Goal: Transaction & Acquisition: Book appointment/travel/reservation

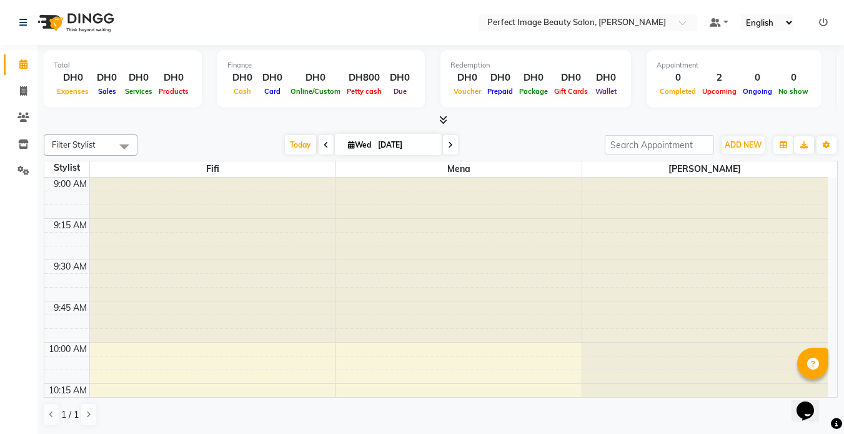
scroll to position [1908, 0]
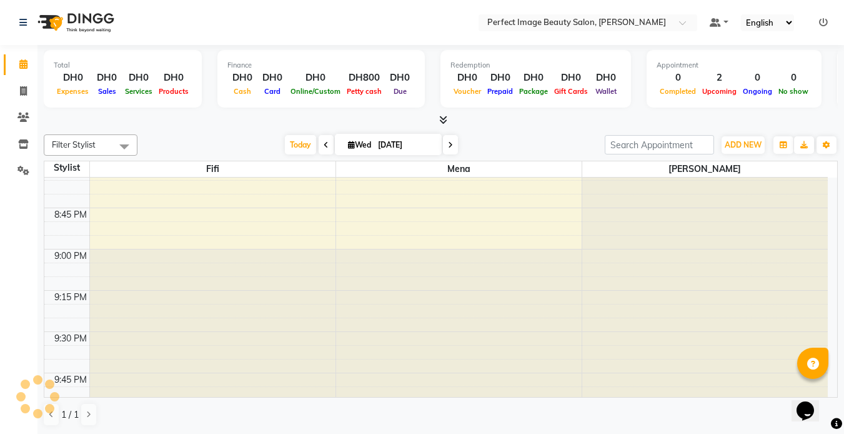
click at [129, 30] on nav "Select Location × Perfect Image Beauty Salon, [PERSON_NAME] Default Panel My Pa…" at bounding box center [422, 22] width 844 height 45
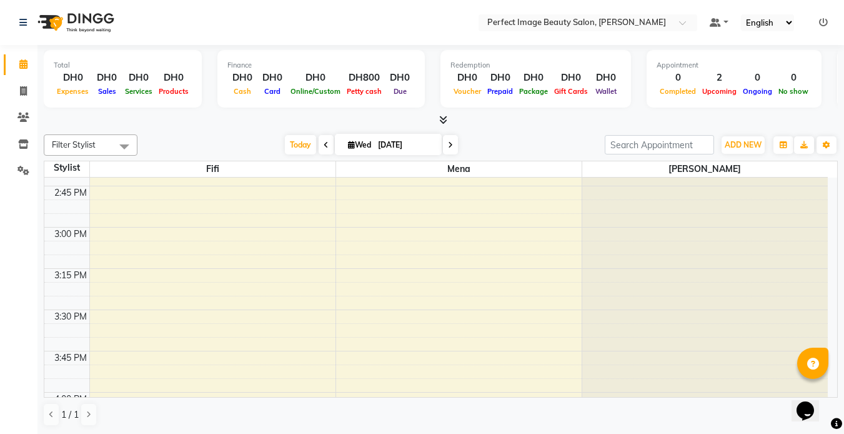
scroll to position [940, 0]
click at [348, 319] on div "9:00 AM 9:15 AM 9:30 AM 9:45 AM 10:00 AM 10:15 AM 10:30 AM 10:45 AM 11:00 AM 11…" at bounding box center [436, 310] width 784 height 2144
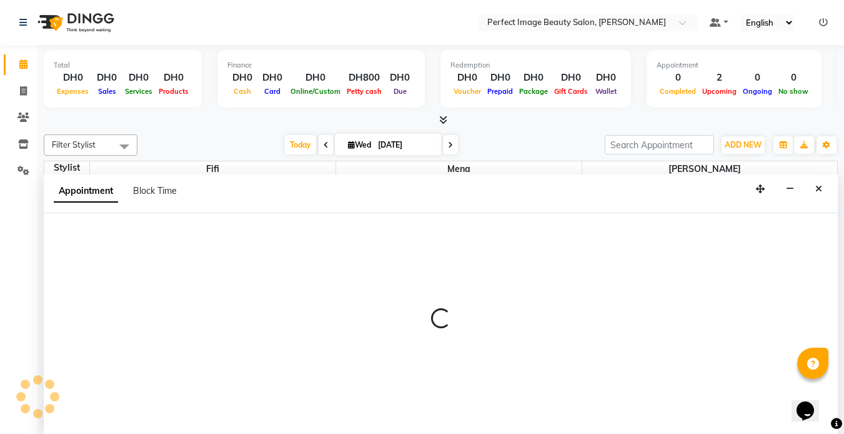
scroll to position [1, 0]
select select "85054"
select select "930"
select select "tentative"
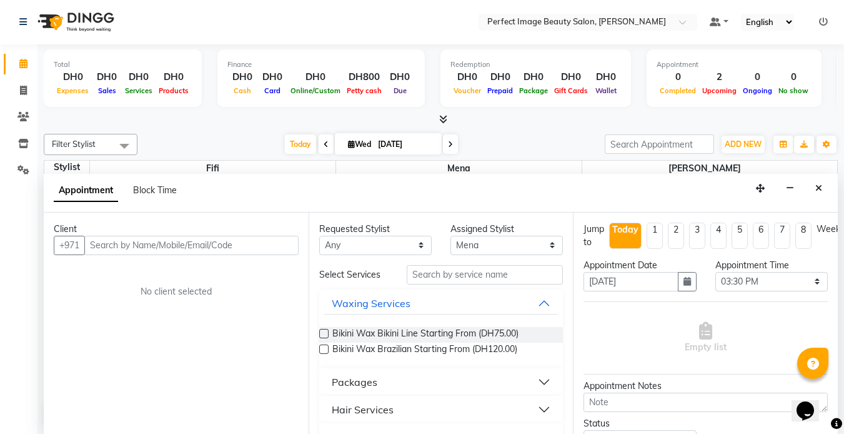
click at [96, 245] on input "text" at bounding box center [191, 245] width 214 height 19
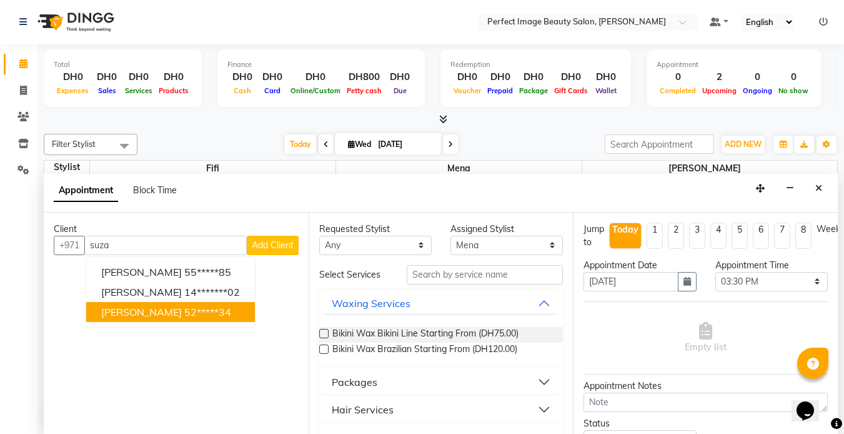
click at [131, 307] on span "[PERSON_NAME]" at bounding box center [141, 312] width 81 height 12
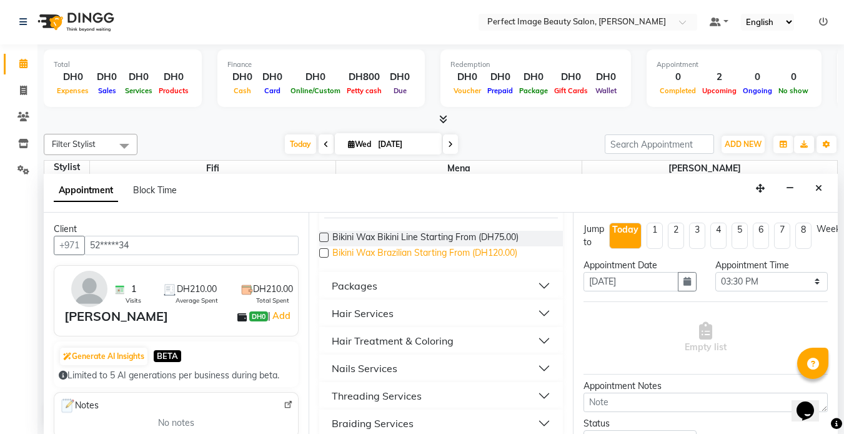
scroll to position [109, 0]
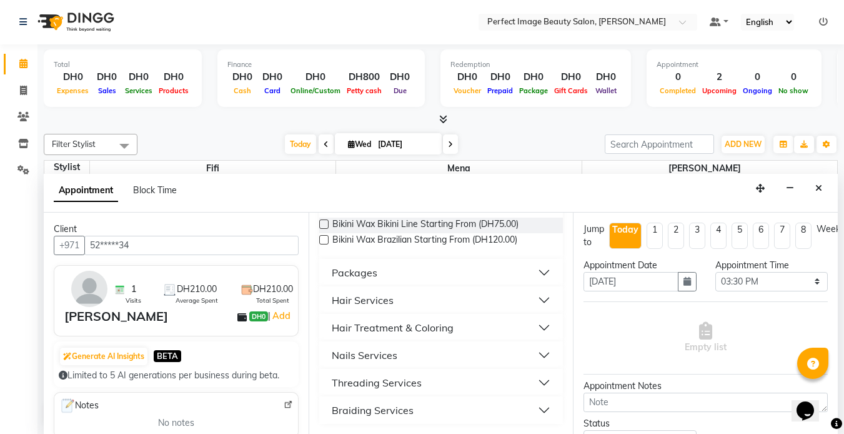
type input "52*****34"
click at [364, 409] on div "Braiding Services" at bounding box center [373, 409] width 82 height 15
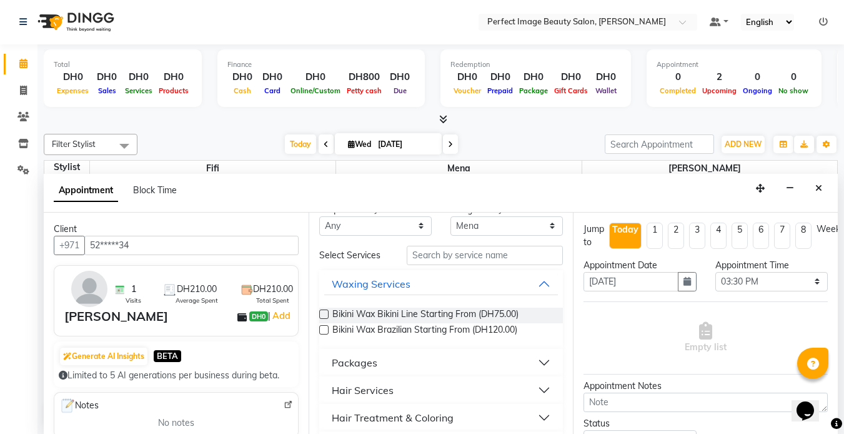
scroll to position [0, 0]
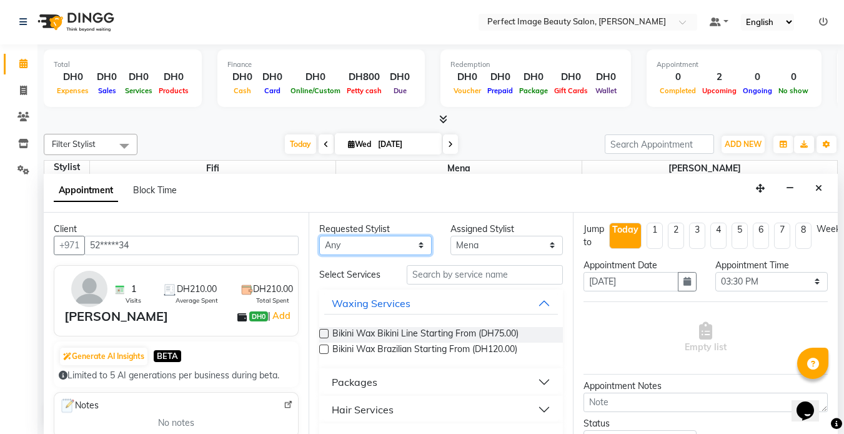
click at [334, 240] on select "Any [PERSON_NAME] [PERSON_NAME]" at bounding box center [375, 245] width 112 height 19
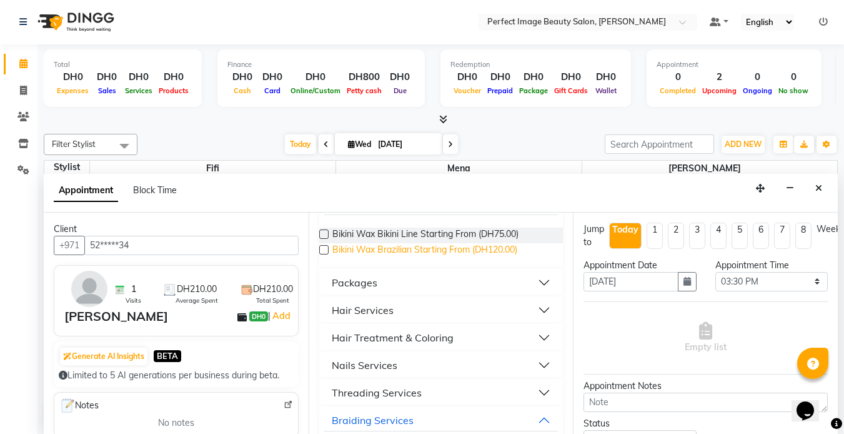
scroll to position [114, 0]
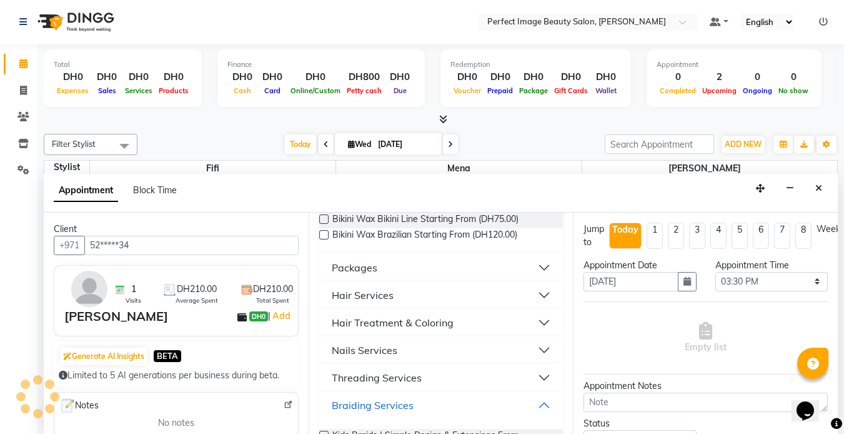
click at [355, 404] on div "Braiding Services" at bounding box center [373, 404] width 82 height 15
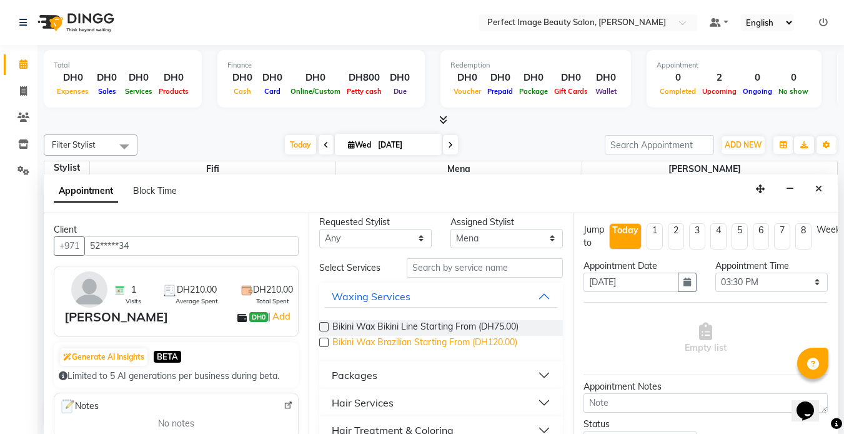
scroll to position [0, 0]
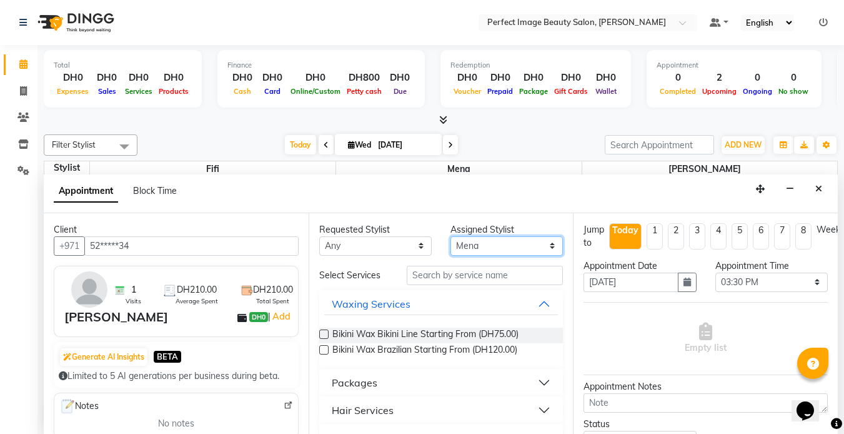
click at [469, 241] on select "Select [PERSON_NAME] [PERSON_NAME]" at bounding box center [507, 245] width 112 height 19
click at [431, 274] on input "text" at bounding box center [485, 275] width 156 height 19
click at [422, 280] on input "text" at bounding box center [485, 275] width 156 height 19
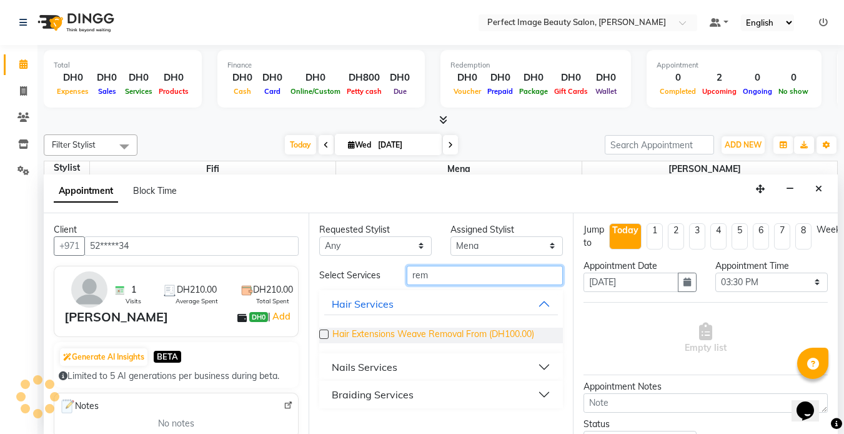
type input "rem"
click at [432, 341] on span "Hair Extensions Weave Removal From (DH100.00)" at bounding box center [433, 335] width 202 height 16
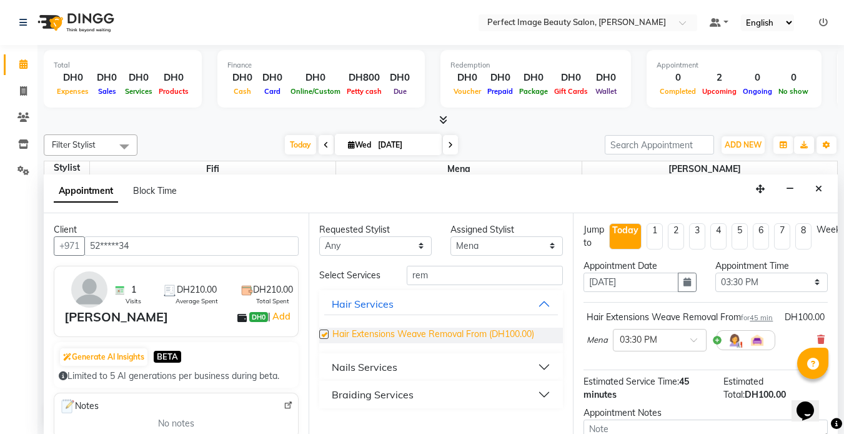
checkbox input "false"
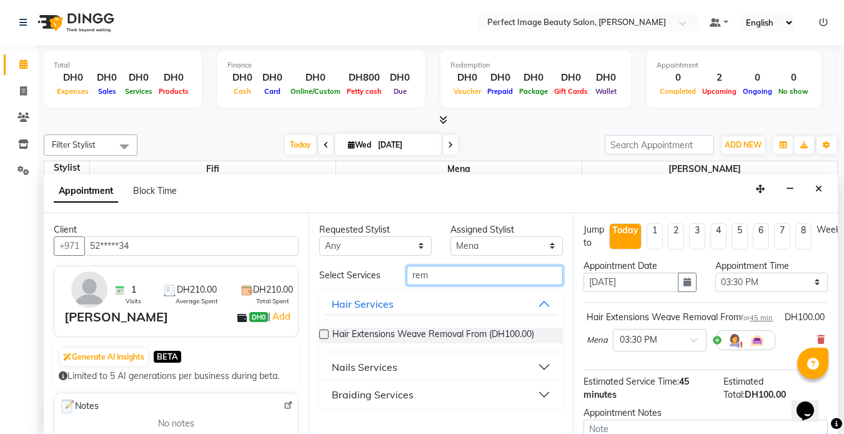
click at [432, 274] on input "rem" at bounding box center [485, 275] width 156 height 19
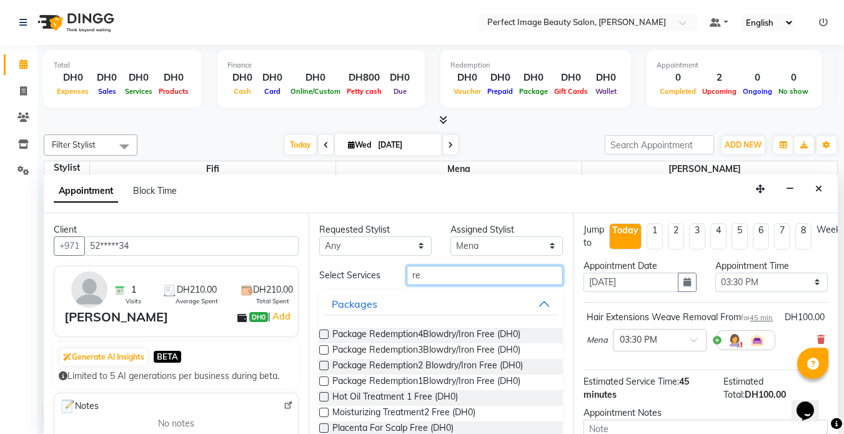
type input "r"
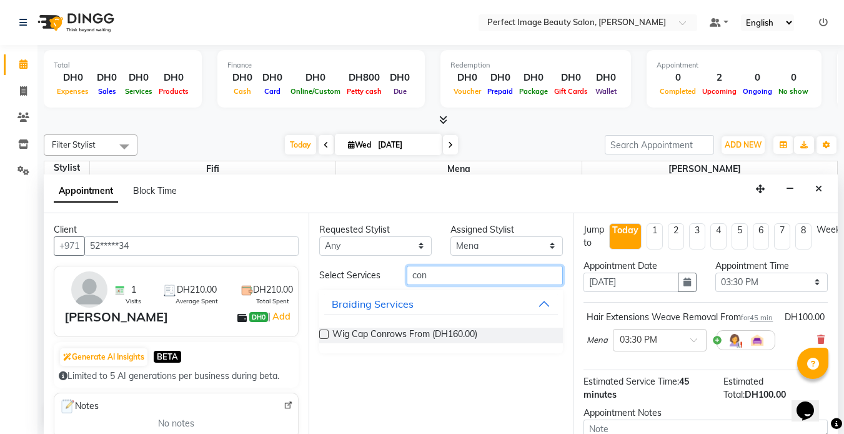
click at [427, 275] on input "con" at bounding box center [485, 275] width 156 height 19
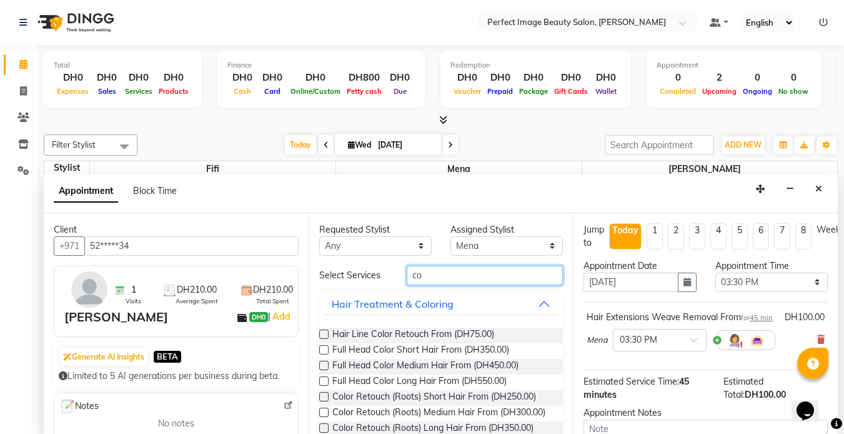
type input "c"
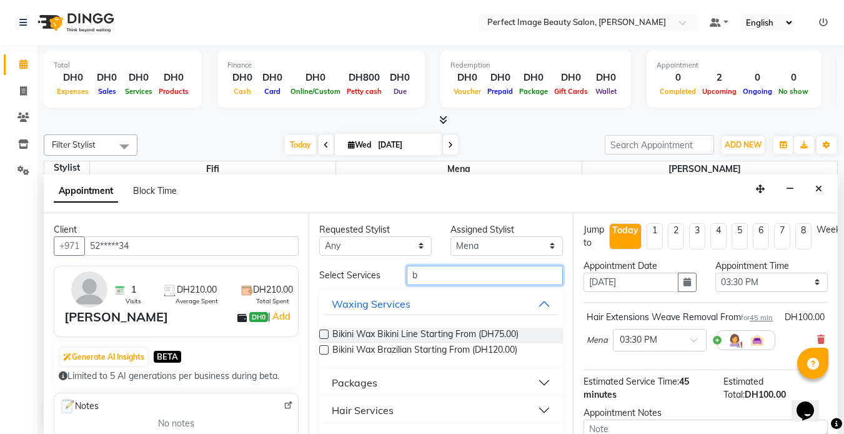
type input "b"
click at [357, 414] on div "Hair Services" at bounding box center [363, 409] width 62 height 15
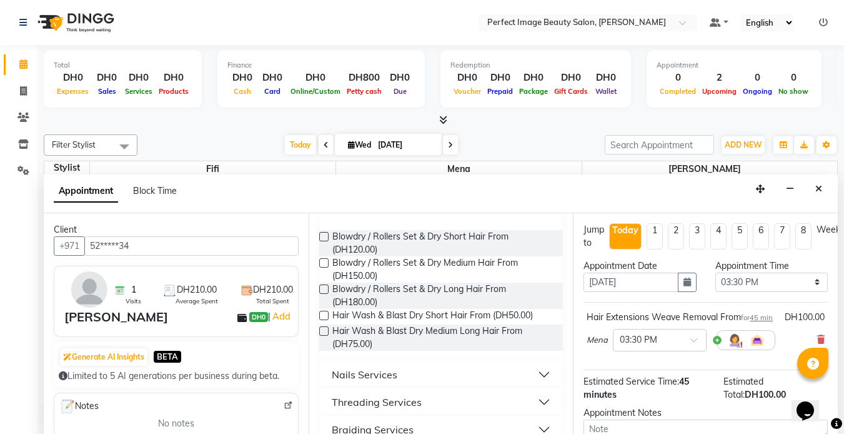
scroll to position [222, 0]
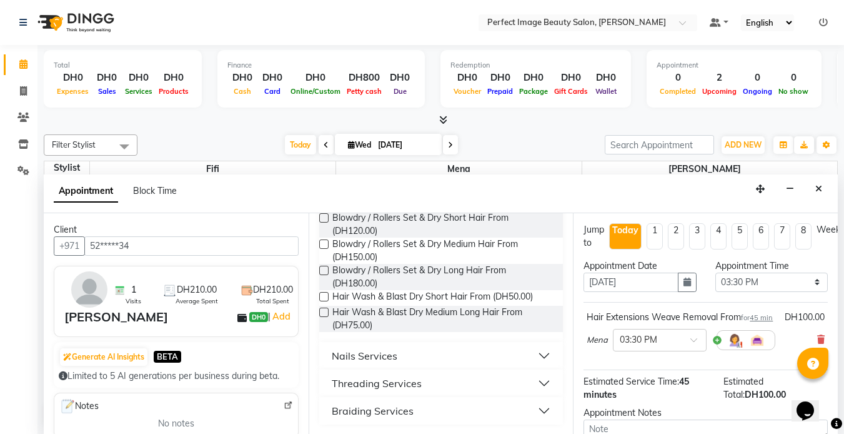
click at [360, 416] on div "Braiding Services" at bounding box center [373, 410] width 82 height 15
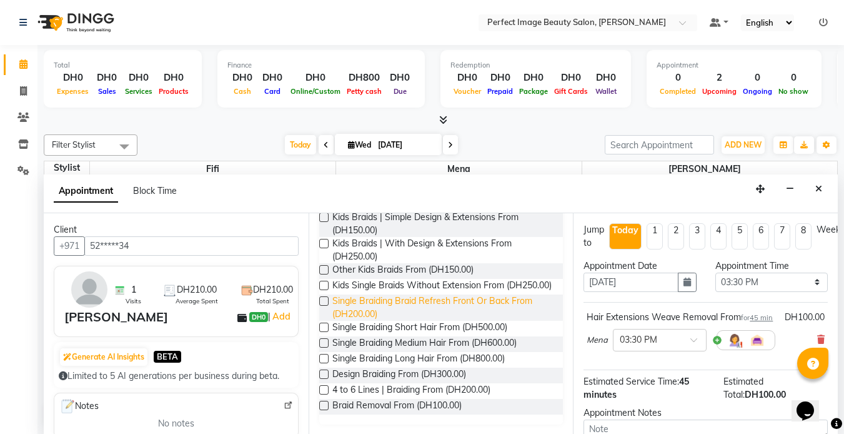
scroll to position [457, 0]
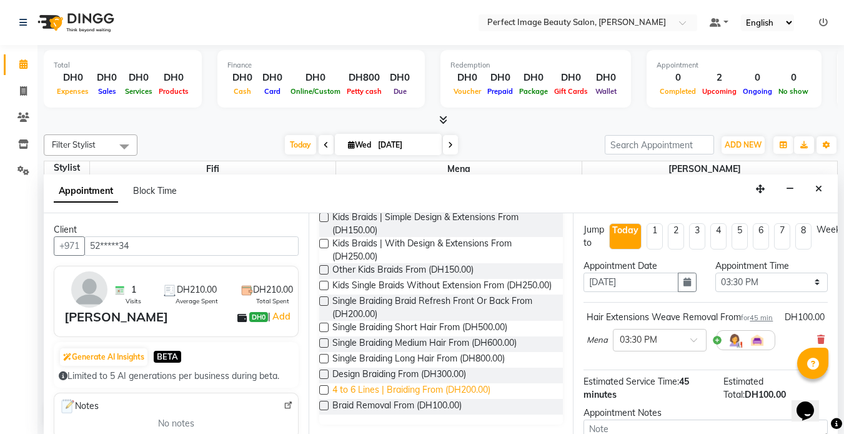
click at [389, 387] on span "4 to 6 Lines | Braiding From (DH200.00)" at bounding box center [411, 391] width 158 height 16
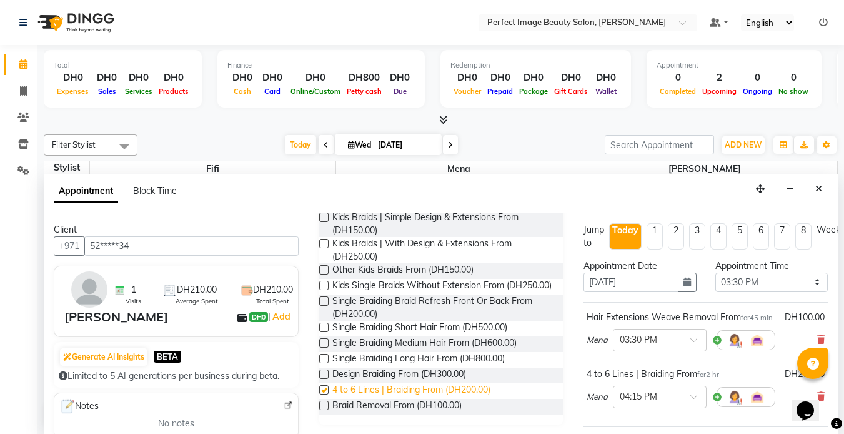
checkbox input "false"
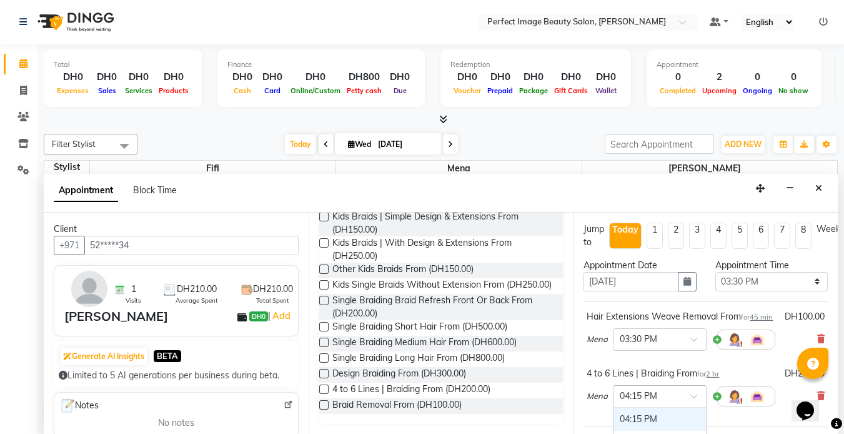
click at [633, 402] on input "text" at bounding box center [647, 395] width 55 height 13
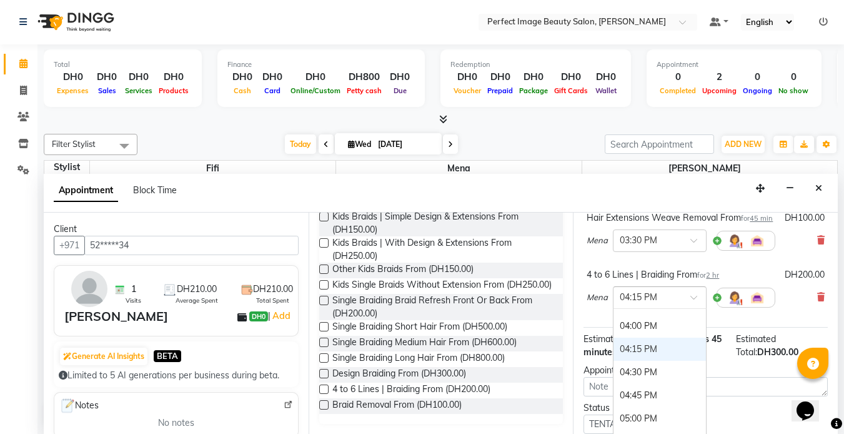
scroll to position [564, 0]
click at [643, 376] on div "04:30 PM" at bounding box center [660, 364] width 92 height 23
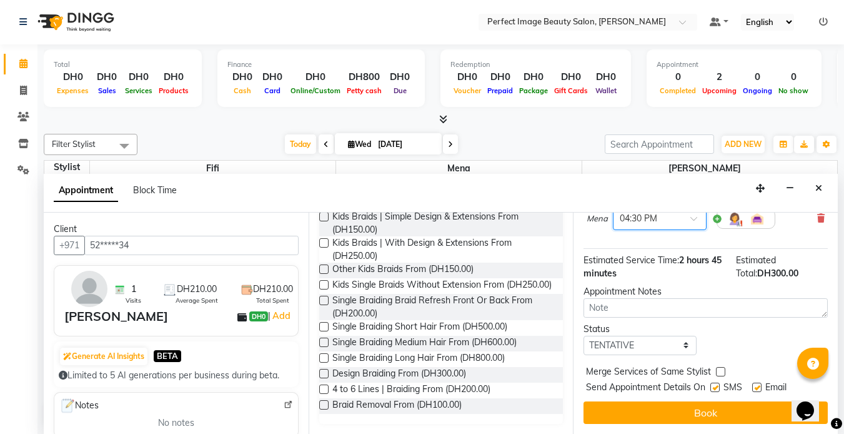
scroll to position [200, 0]
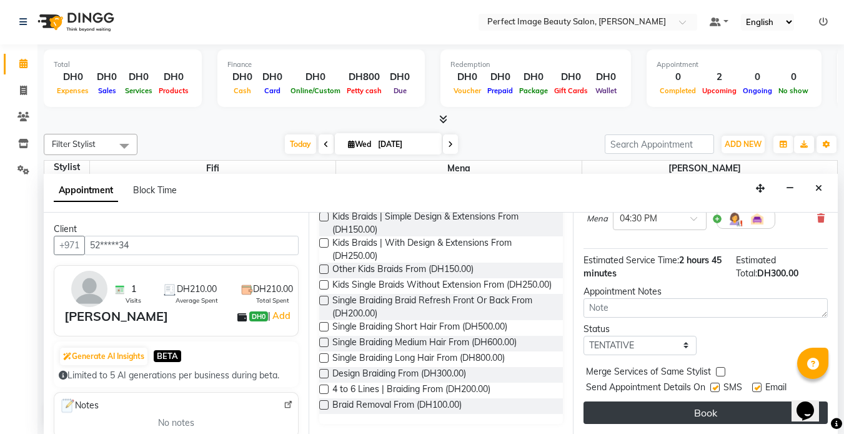
click at [696, 401] on button "Book" at bounding box center [706, 412] width 244 height 22
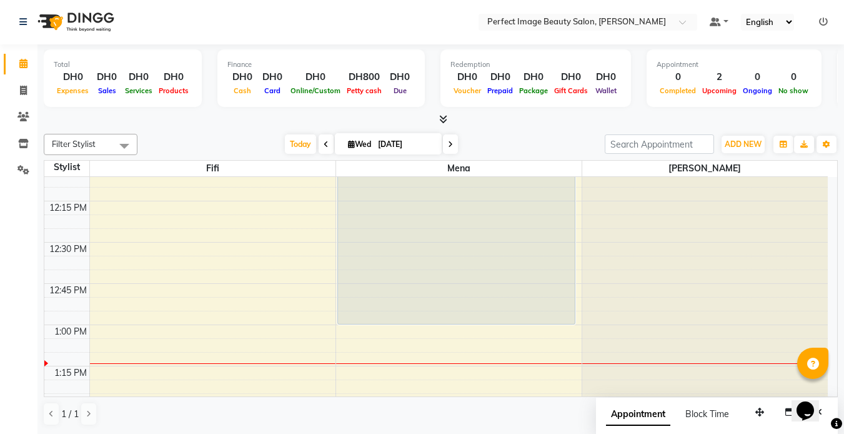
scroll to position [512, 0]
